Goal: Task Accomplishment & Management: Complete application form

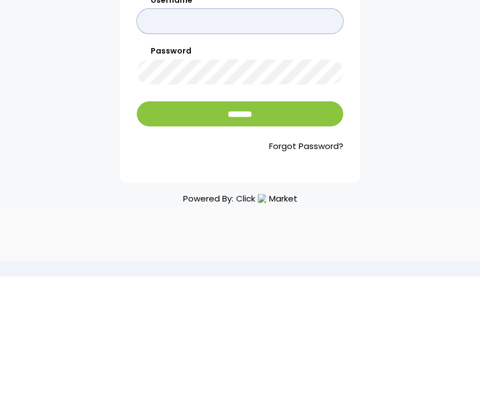
click at [173, 130] on input "Username" at bounding box center [240, 142] width 206 height 25
type input "**********"
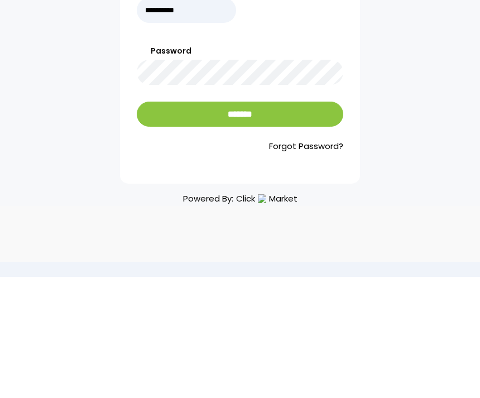
click at [263, 223] on input "*******" at bounding box center [240, 235] width 206 height 25
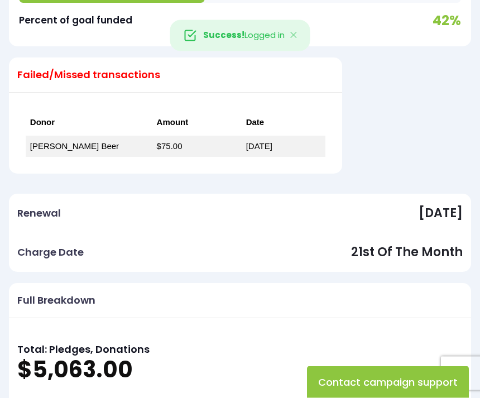
scroll to position [292, 0]
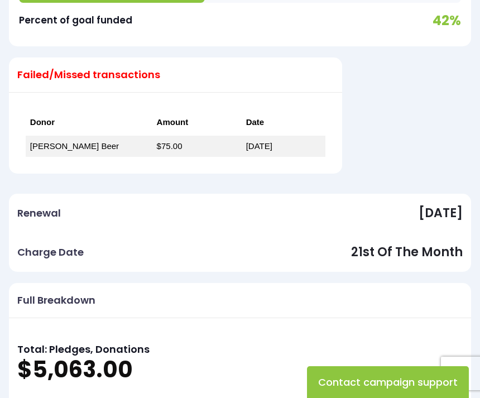
click at [272, 147] on link "[DATE]" at bounding box center [259, 145] width 26 height 9
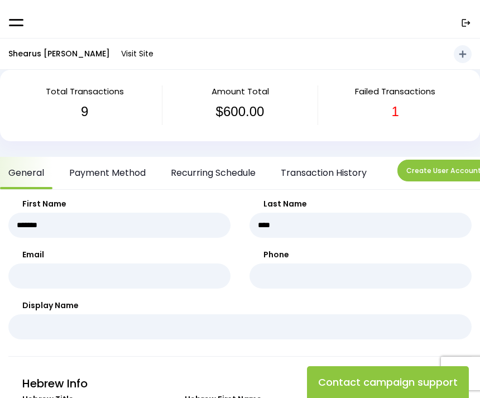
click at [309, 97] on div "Amount Total $600.00" at bounding box center [239, 105] width 155 height 40
click at [19, 22] on span at bounding box center [16, 23] width 15 height 2
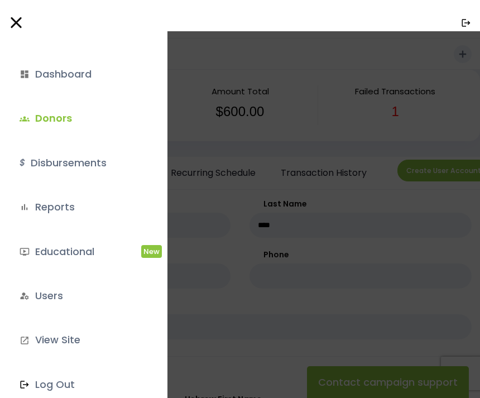
click at [106, 163] on link "$ Disbursements" at bounding box center [81, 163] width 141 height 30
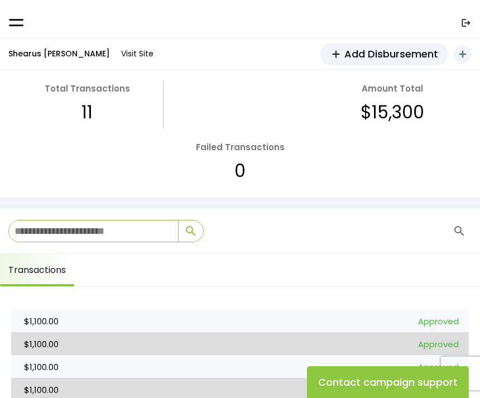
click at [387, 54] on span "Add Disbursement" at bounding box center [391, 53] width 94 height 15
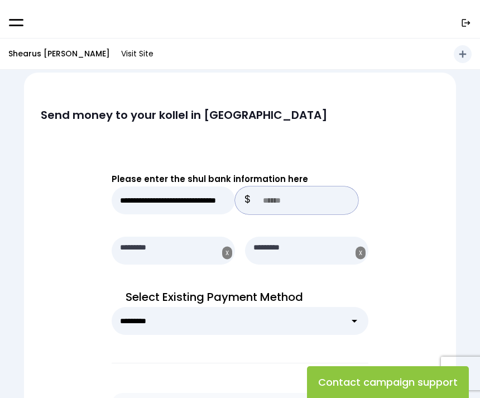
click at [285, 199] on input "text" at bounding box center [296, 200] width 123 height 28
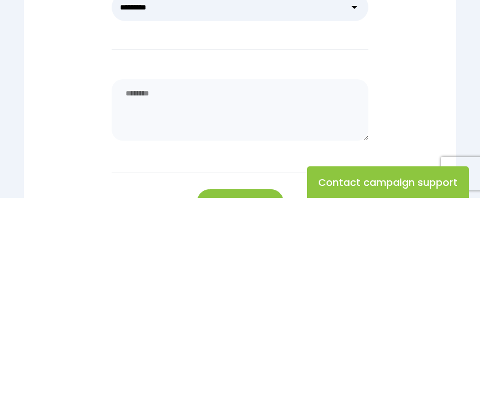
scroll to position [114, 0]
type input "****"
click at [218, 278] on textarea at bounding box center [240, 308] width 257 height 61
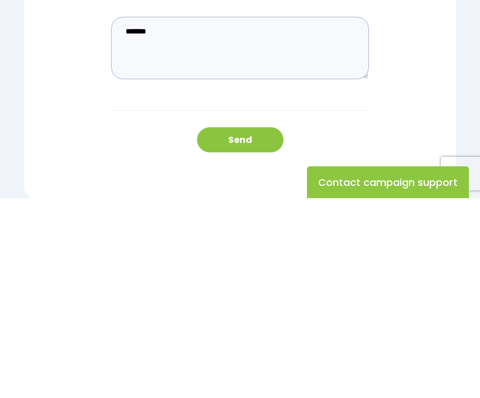
type textarea "*******"
click at [249, 327] on button "Send" at bounding box center [240, 339] width 86 height 25
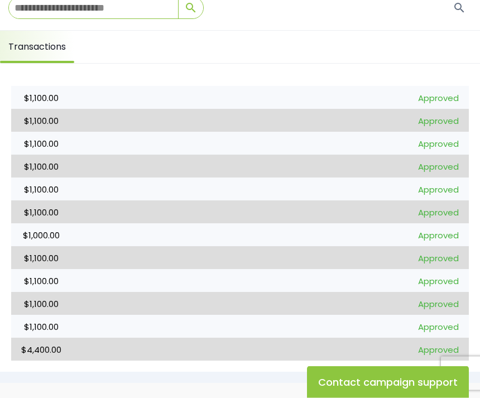
scroll to position [228, 0]
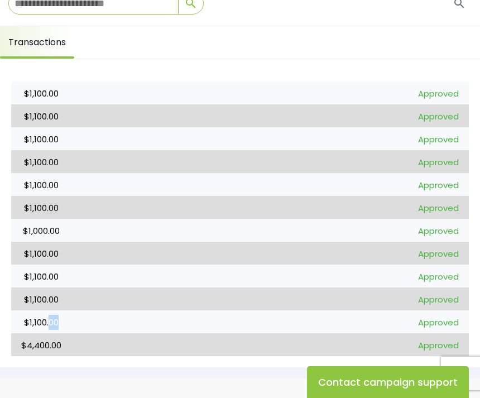
click at [155, 258] on tr "$1,100.00 [DATE] 3597 Approved April" at bounding box center [240, 253] width 458 height 23
click at [421, 96] on p "Approved" at bounding box center [438, 102] width 41 height 33
click at [428, 90] on p "Approved" at bounding box center [438, 102] width 41 height 33
click at [431, 99] on p "Approved" at bounding box center [438, 102] width 41 height 33
click at [445, 117] on p "Approved" at bounding box center [438, 125] width 41 height 33
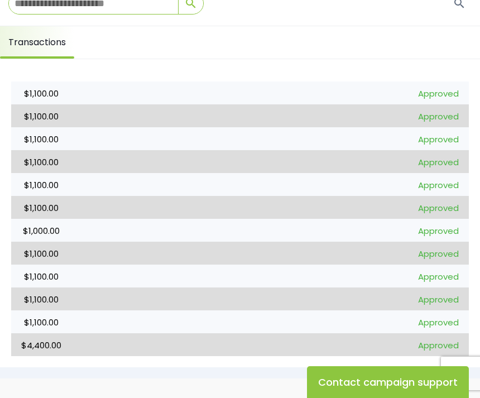
click at [458, 344] on p "Approved" at bounding box center [438, 354] width 41 height 33
click at [440, 334] on td "Approved" at bounding box center [438, 349] width 50 height 33
click at [430, 227] on p "Approved" at bounding box center [438, 239] width 41 height 33
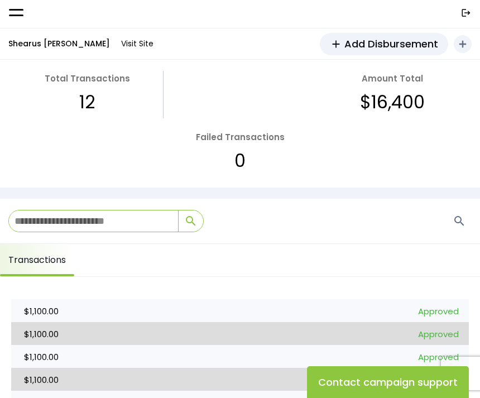
scroll to position [13, 0]
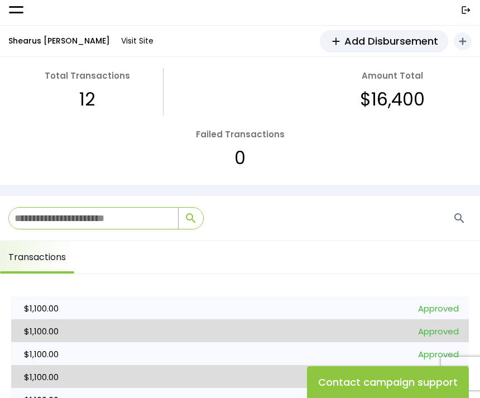
click at [45, 258] on link "Transactions" at bounding box center [37, 257] width 74 height 32
